Goal: Navigation & Orientation: Go to known website

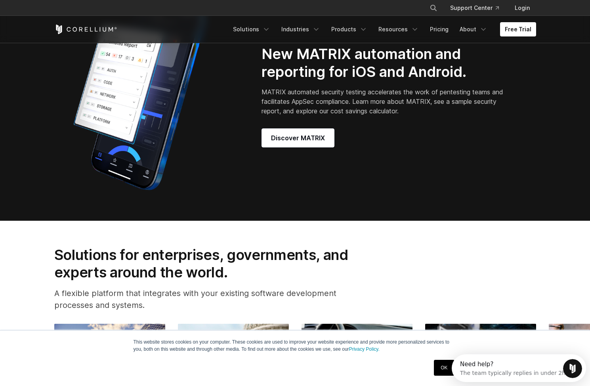
scroll to position [720, 0]
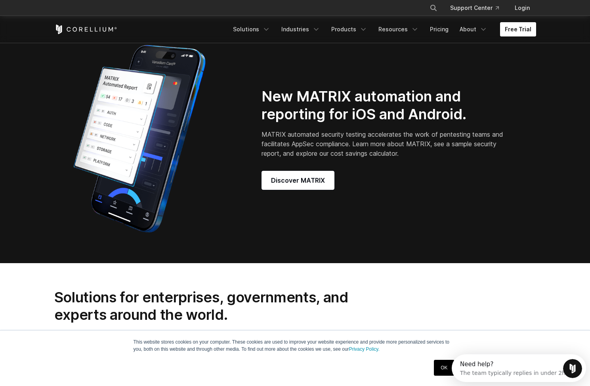
click at [522, 24] on link "Free Trial" at bounding box center [518, 29] width 36 height 14
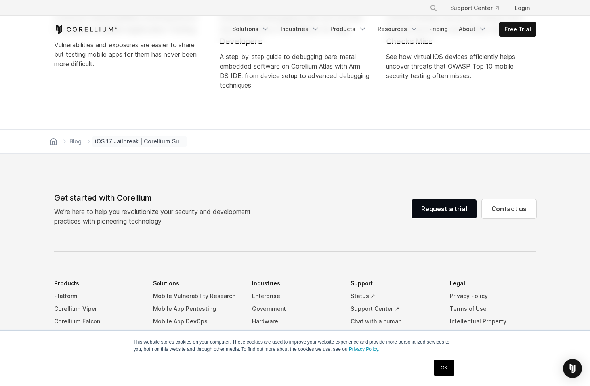
scroll to position [2228, 0]
